Goal: Communication & Community: Participate in discussion

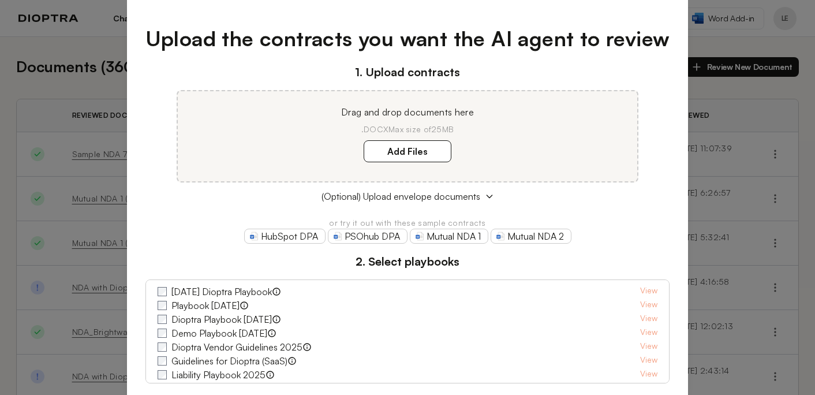
click at [676, 13] on div "Upload the contracts you want the AI agent to review 1. Upload contracts Drag a…" at bounding box center [408, 210] width 562 height 411
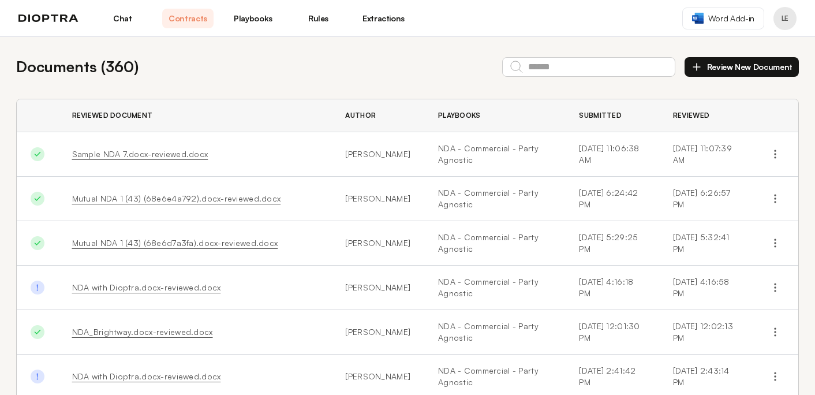
click at [126, 21] on link "Chat" at bounding box center [122, 19] width 51 height 20
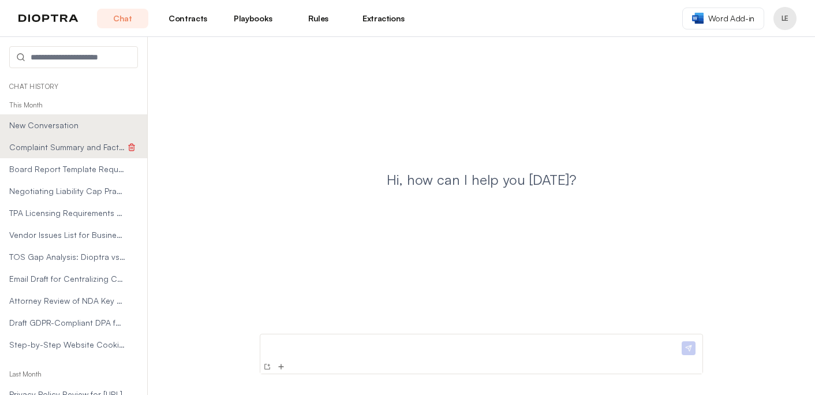
click at [42, 144] on span "Complaint Summary and Factual Statement Table" at bounding box center [67, 147] width 116 height 12
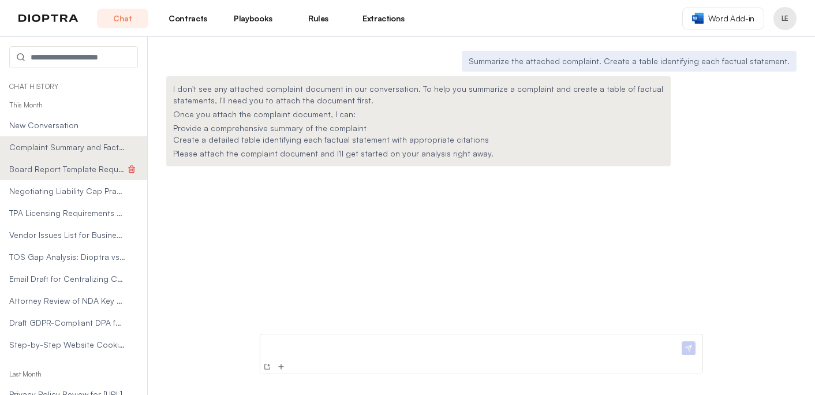
click at [39, 163] on div "Board Report Template Request" at bounding box center [73, 169] width 129 height 13
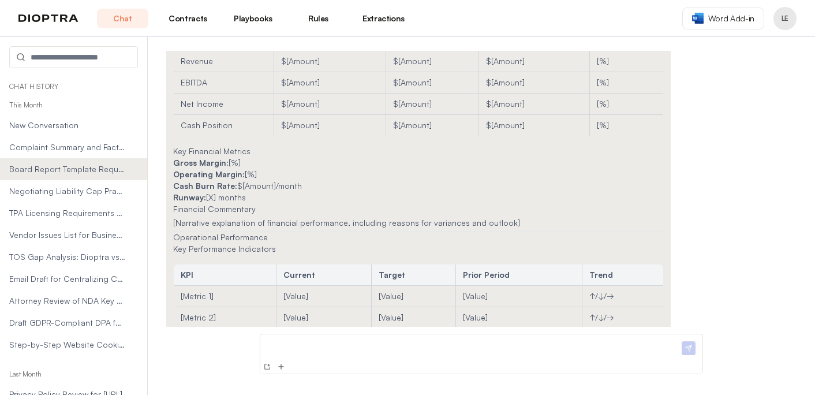
scroll to position [181, 0]
click at [57, 190] on span "Negotiating Liability Cap Practice Session" at bounding box center [67, 191] width 116 height 12
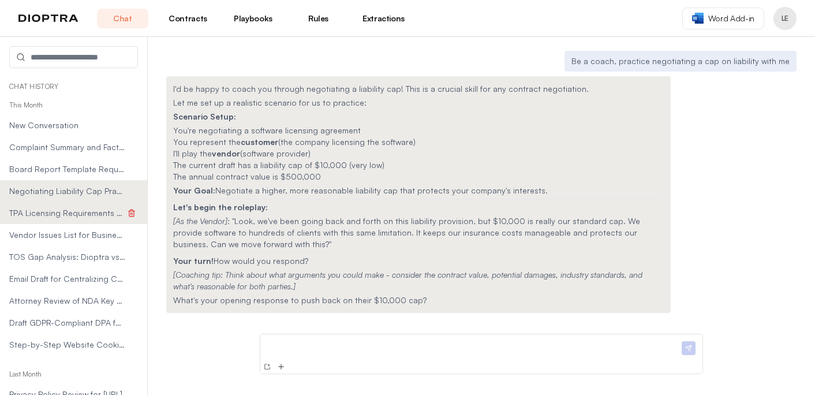
click at [47, 209] on span "TPA Licensing Requirements by State Table" at bounding box center [67, 213] width 116 height 12
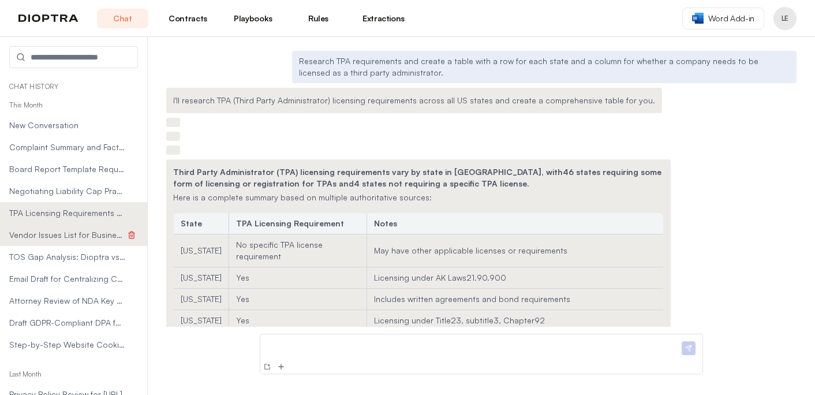
click at [48, 235] on span "Vendor Issues List for Business Team" at bounding box center [67, 235] width 116 height 12
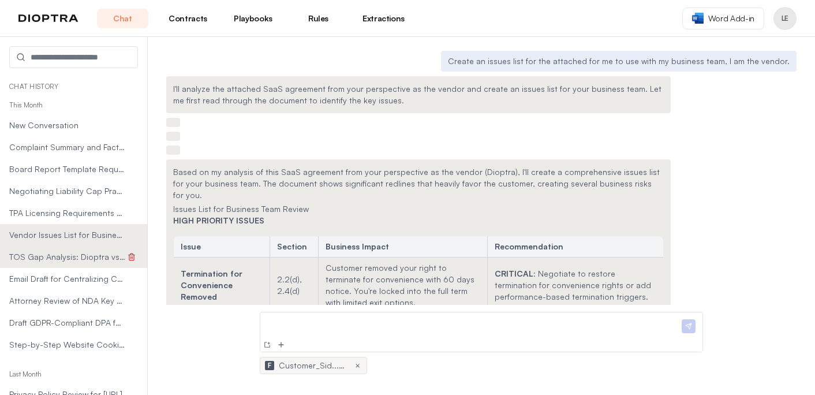
click at [28, 255] on span "TOS Gap Analysis: Dioptra vs Customer Form" at bounding box center [67, 257] width 116 height 12
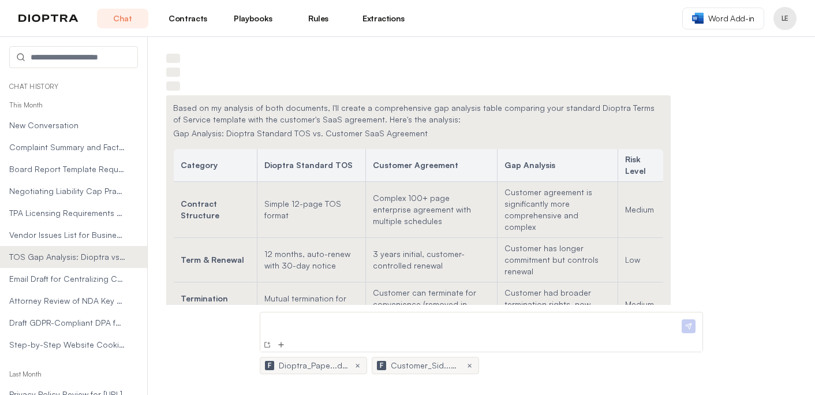
scroll to position [108, 0]
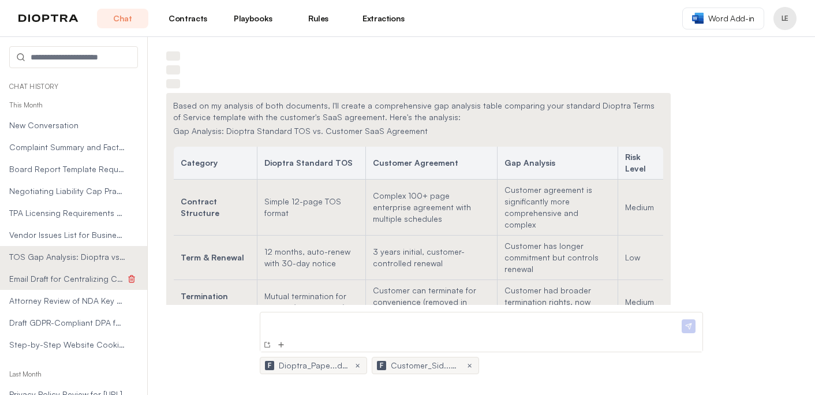
click at [65, 273] on span "Email Draft for Centralizing Contract Storage" at bounding box center [67, 279] width 116 height 12
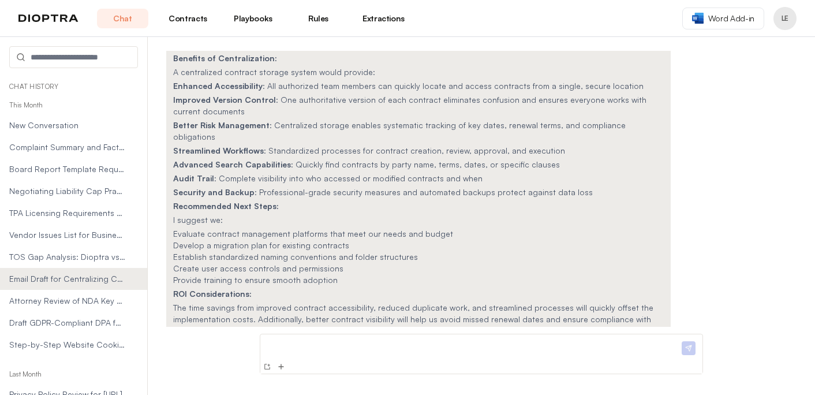
scroll to position [213, 0]
click at [66, 299] on span "Attorney Review of NDA Key Risks" at bounding box center [67, 301] width 116 height 12
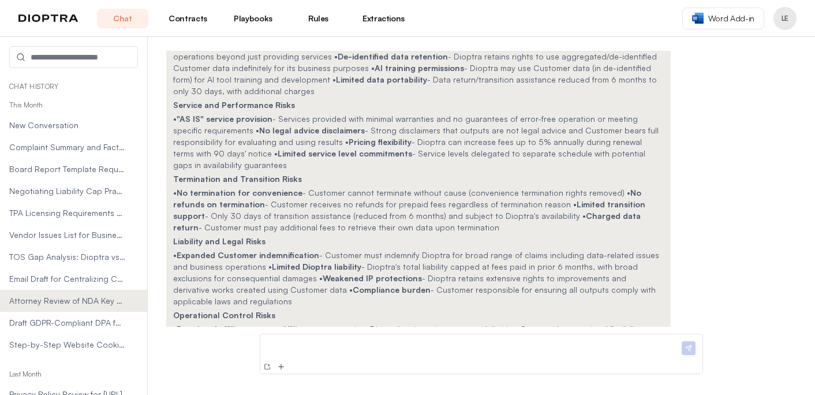
scroll to position [234, 0]
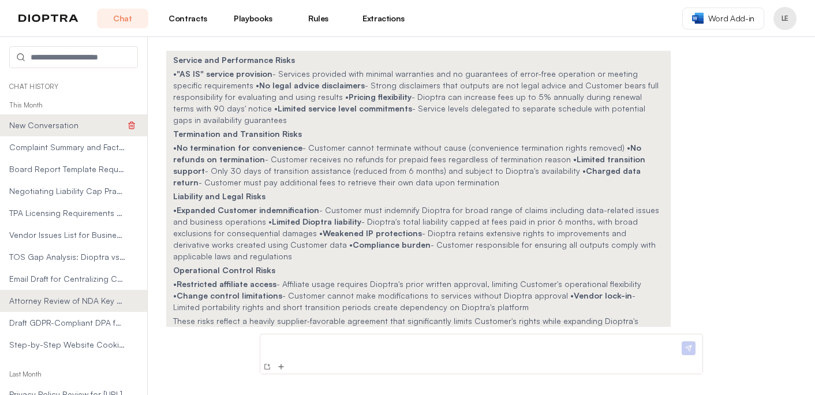
click at [46, 126] on span "New Conversation" at bounding box center [67, 126] width 116 height 12
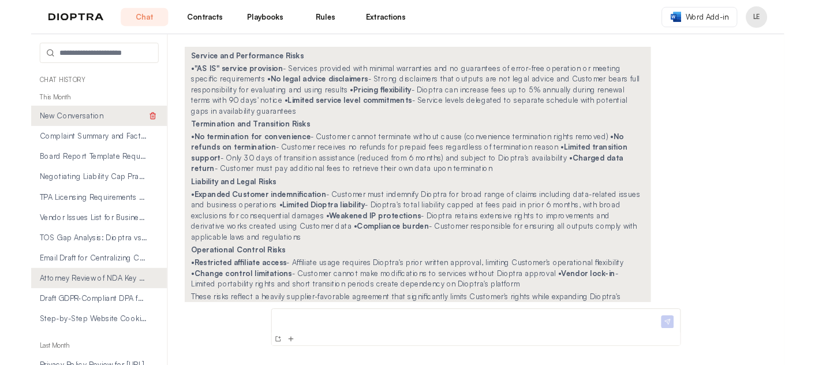
scroll to position [0, 0]
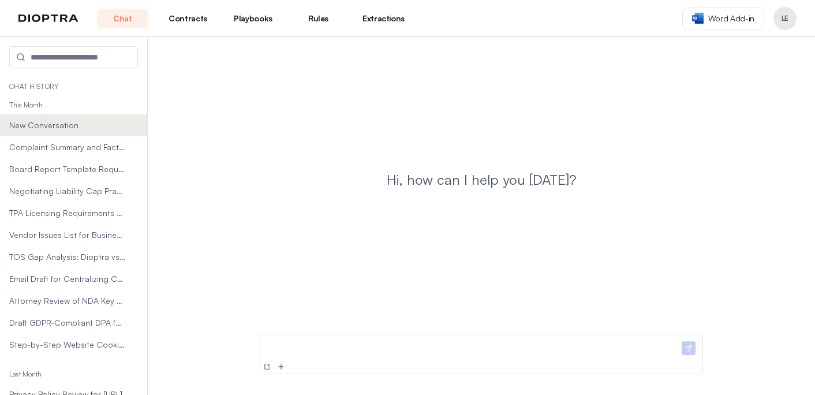
click at [320, 16] on link "Rules" at bounding box center [318, 19] width 51 height 20
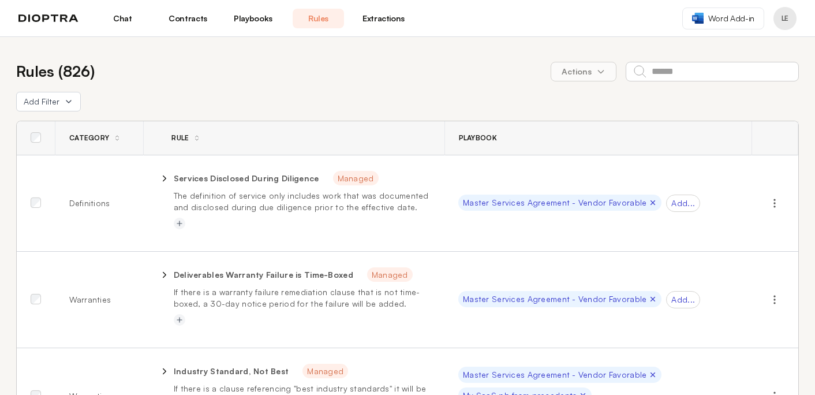
click at [292, 104] on div "Add Filter" at bounding box center [407, 102] width 783 height 20
click at [117, 17] on link "Chat" at bounding box center [122, 19] width 51 height 20
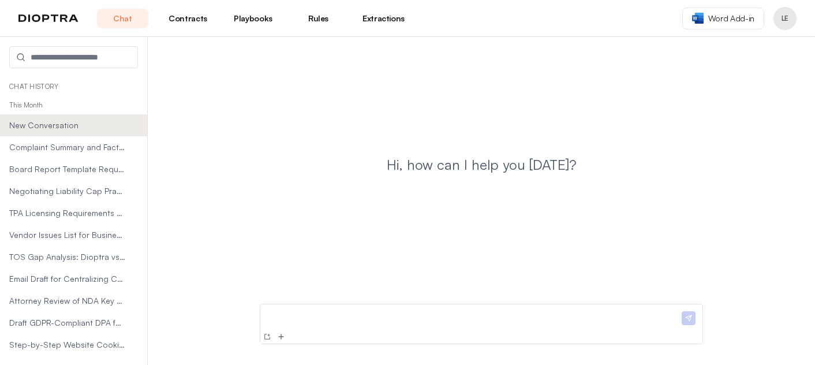
click at [350, 315] on p at bounding box center [472, 315] width 415 height 12
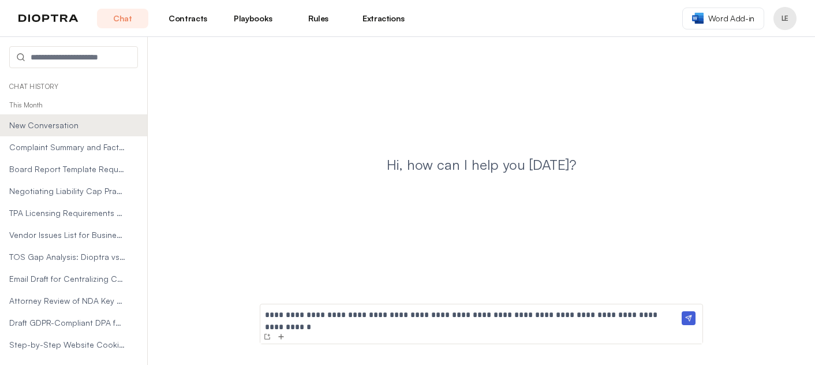
click at [693, 320] on img at bounding box center [689, 318] width 14 height 14
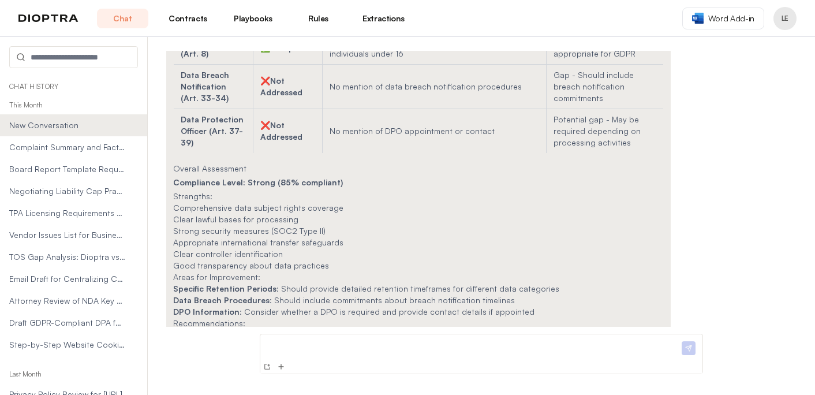
scroll to position [737, 0]
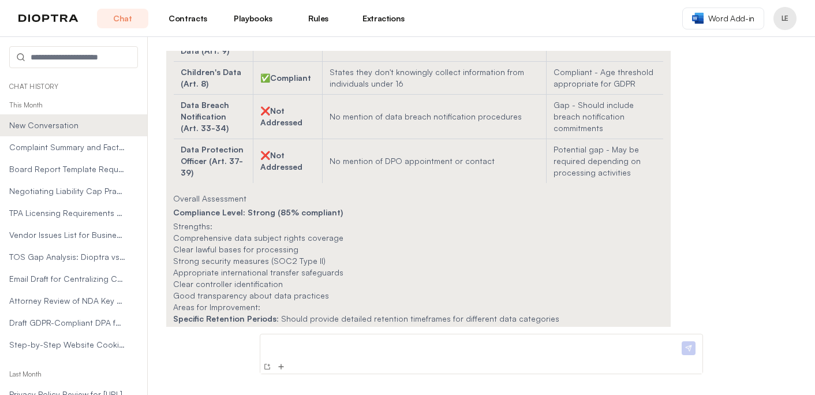
click at [316, 350] on p at bounding box center [472, 345] width 415 height 12
click at [266, 365] on img at bounding box center [267, 366] width 9 height 9
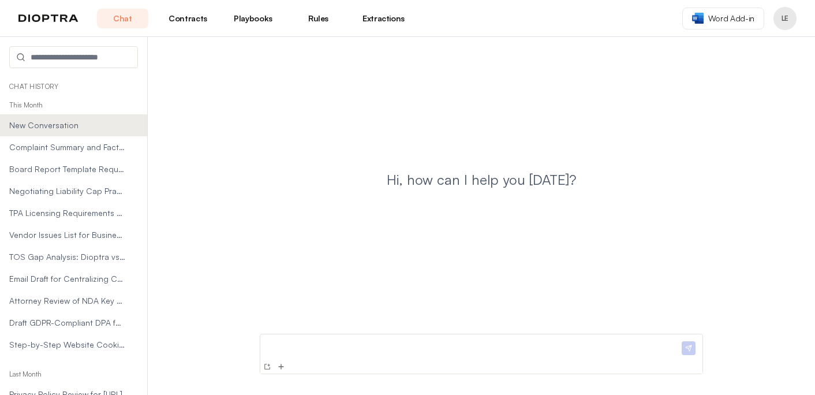
click at [278, 346] on p at bounding box center [472, 345] width 415 height 12
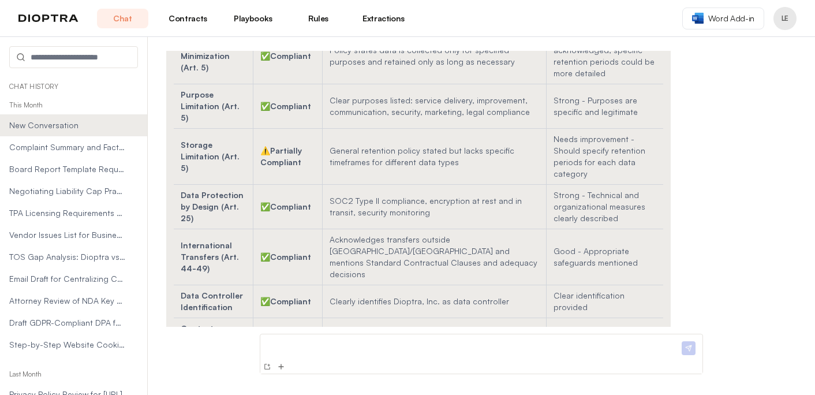
scroll to position [4155, 0]
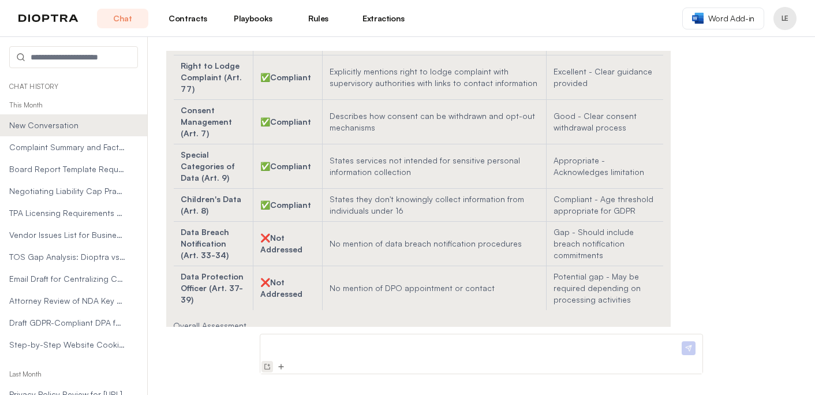
click at [268, 368] on img at bounding box center [267, 366] width 9 height 9
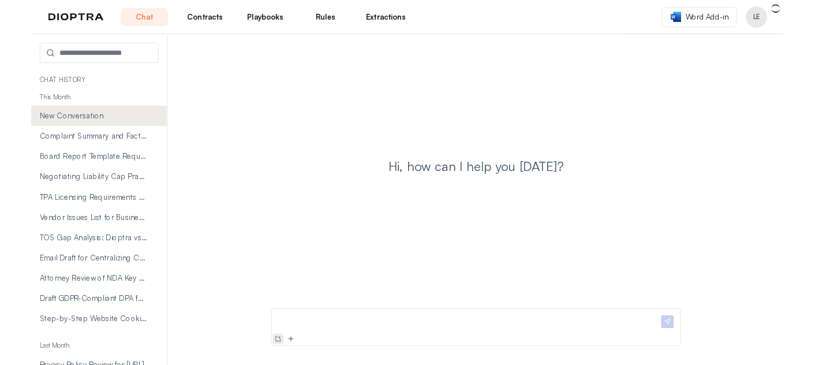
scroll to position [0, 0]
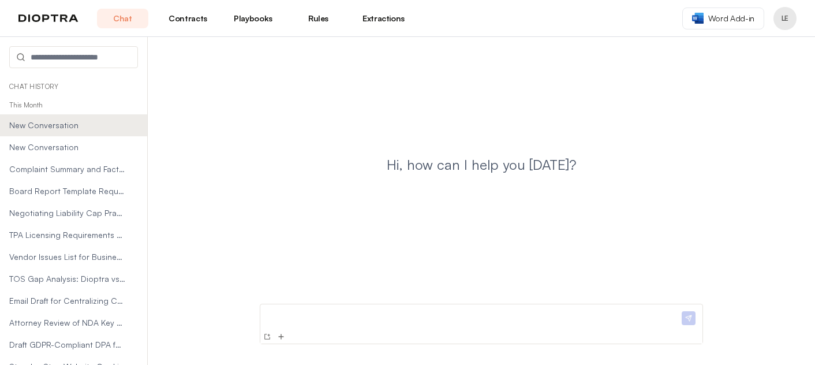
click at [323, 321] on div at bounding box center [472, 319] width 415 height 21
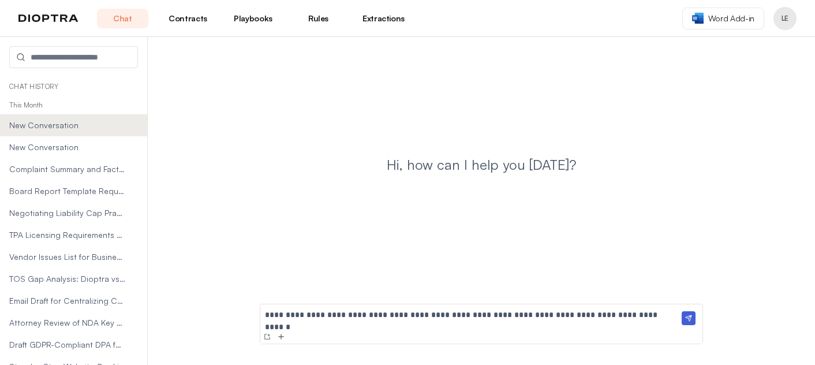
click at [687, 322] on img at bounding box center [689, 318] width 14 height 14
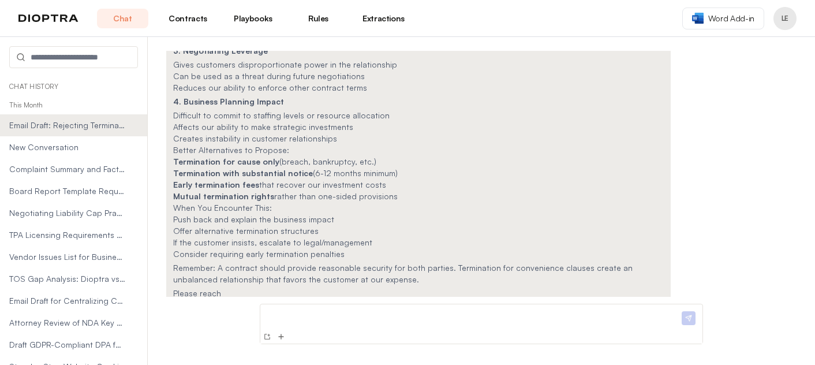
click at [307, 313] on p at bounding box center [472, 315] width 415 height 12
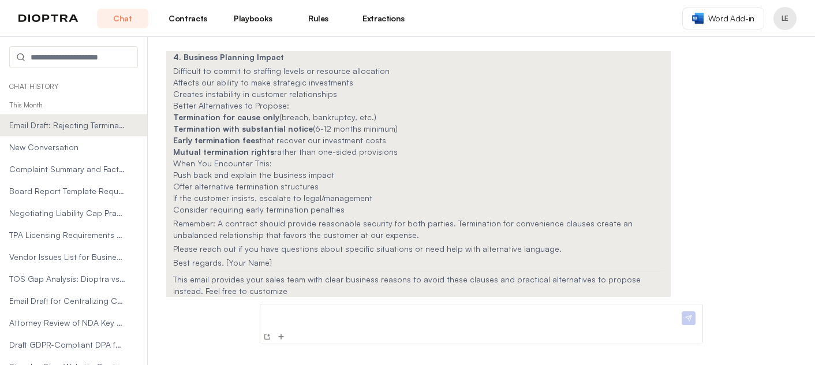
scroll to position [344, 0]
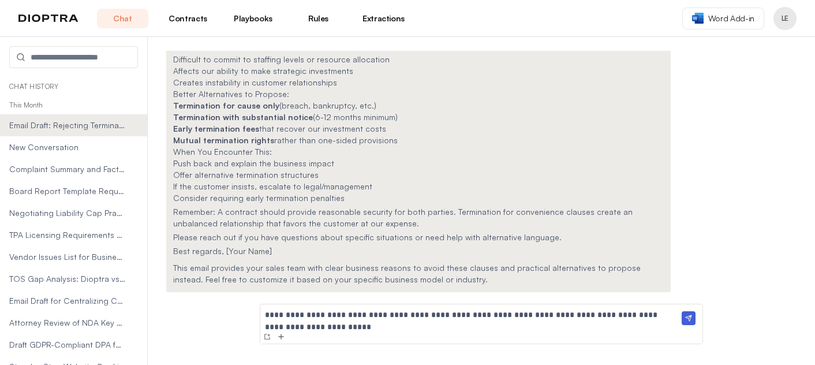
click at [595, 316] on p "**********" at bounding box center [472, 315] width 415 height 12
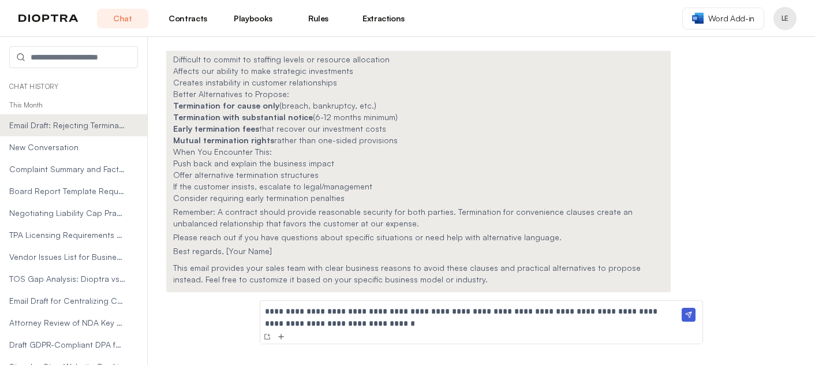
click at [525, 326] on p "**********" at bounding box center [472, 317] width 415 height 24
click at [691, 311] on img at bounding box center [689, 315] width 14 height 14
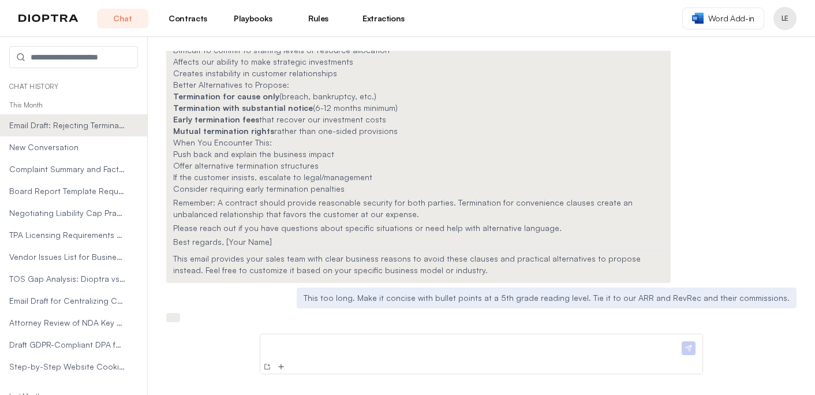
scroll to position [353, 0]
click at [342, 345] on p at bounding box center [472, 345] width 415 height 12
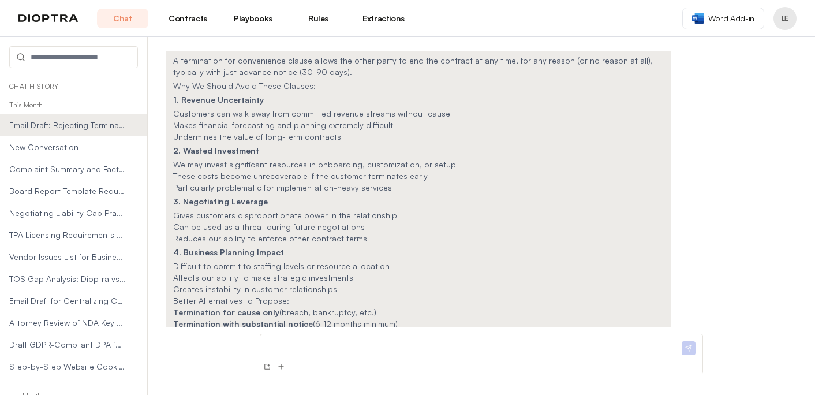
scroll to position [0, 0]
